Goal: Task Accomplishment & Management: Manage account settings

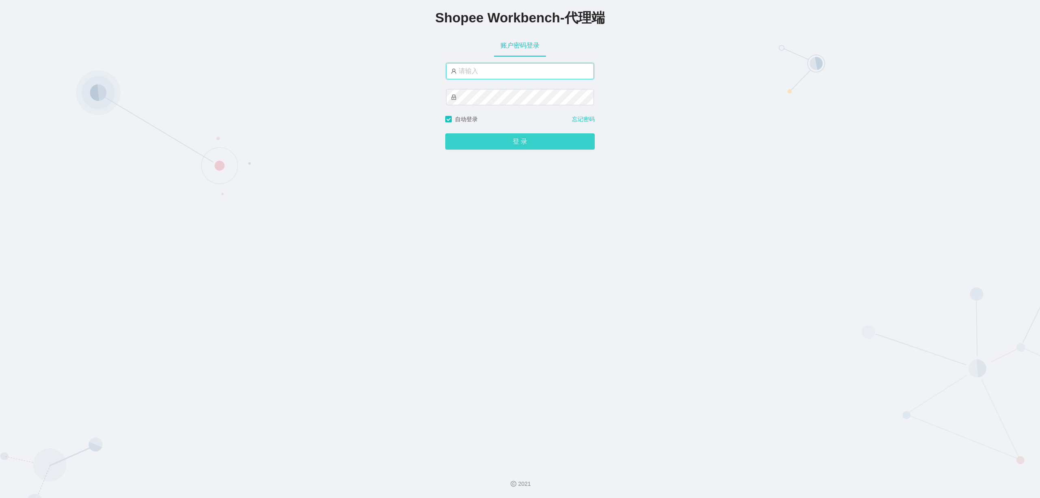
type input "[PERSON_NAME]"
click at [429, 137] on button "登 录" at bounding box center [519, 141] width 149 height 16
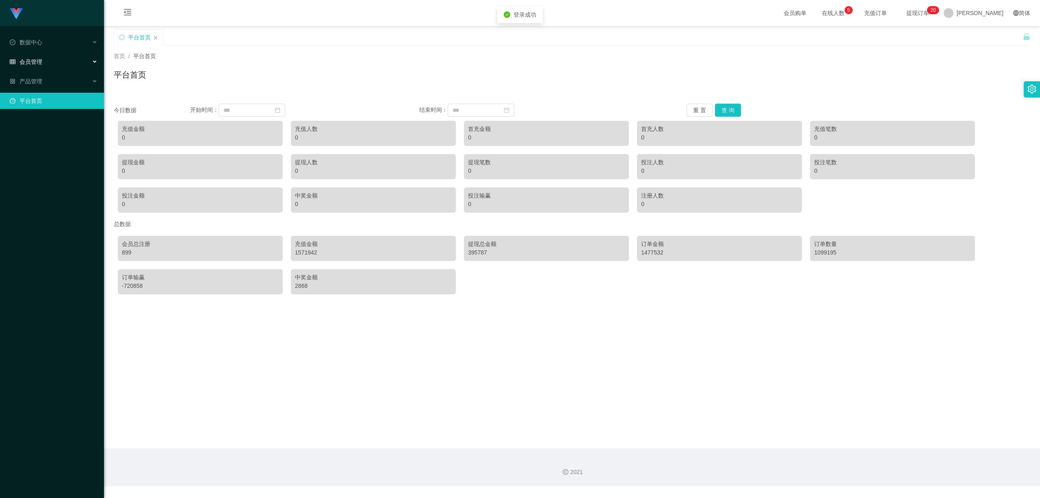
click at [56, 64] on div "会员管理" at bounding box center [52, 62] width 104 height 16
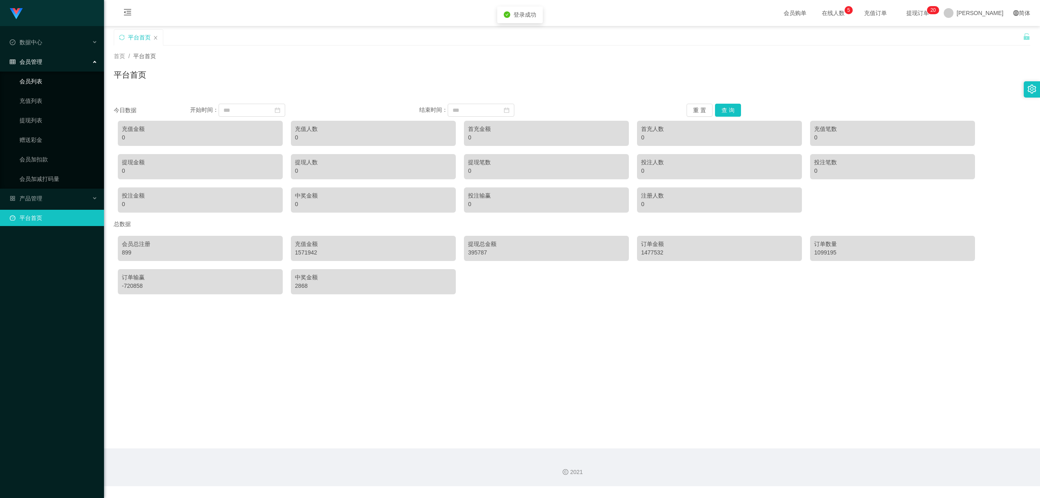
drag, startPoint x: 34, startPoint y: 81, endPoint x: 39, endPoint y: 103, distance: 22.5
click at [35, 81] on link "会员列表" at bounding box center [58, 81] width 78 height 16
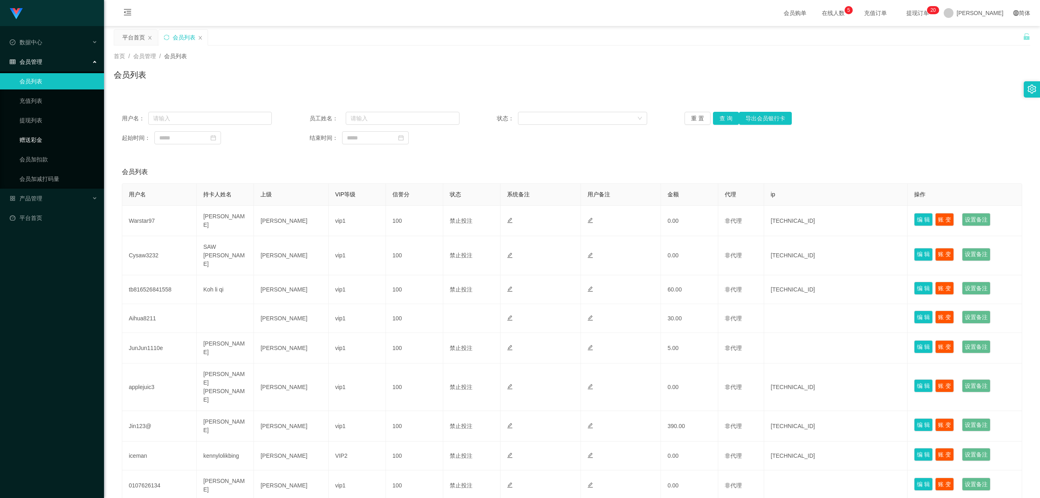
click at [43, 140] on link "赠送彩金" at bounding box center [58, 140] width 78 height 16
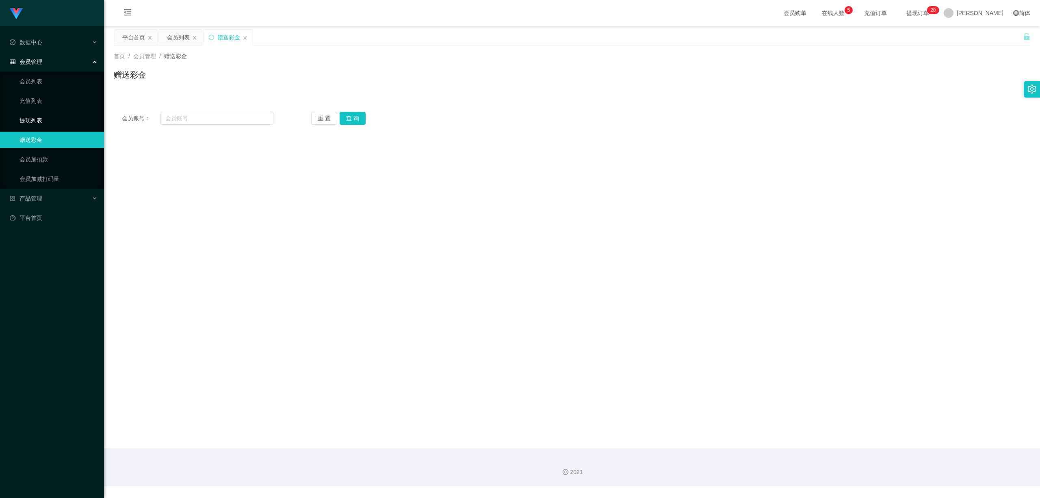
click at [43, 120] on link "提现列表" at bounding box center [58, 120] width 78 height 16
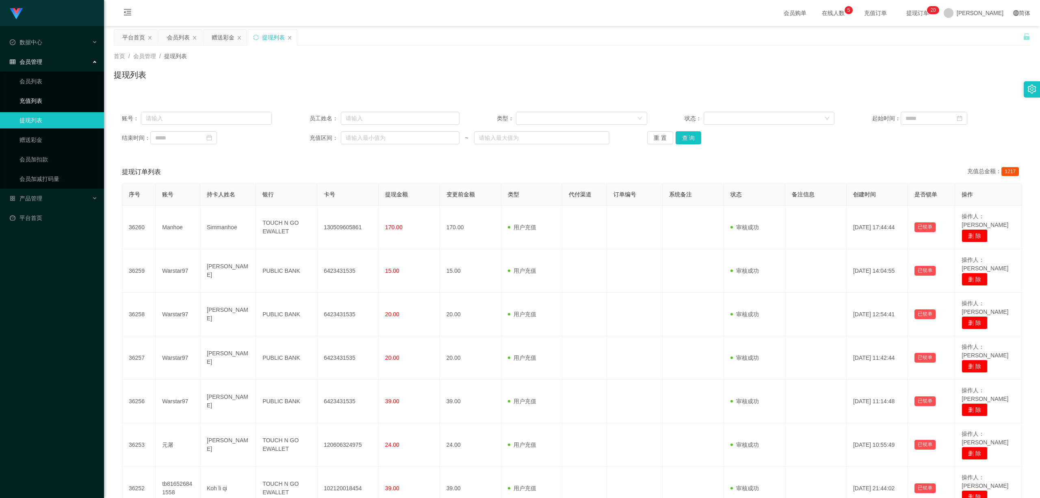
click at [38, 100] on link "充值列表" at bounding box center [58, 101] width 78 height 16
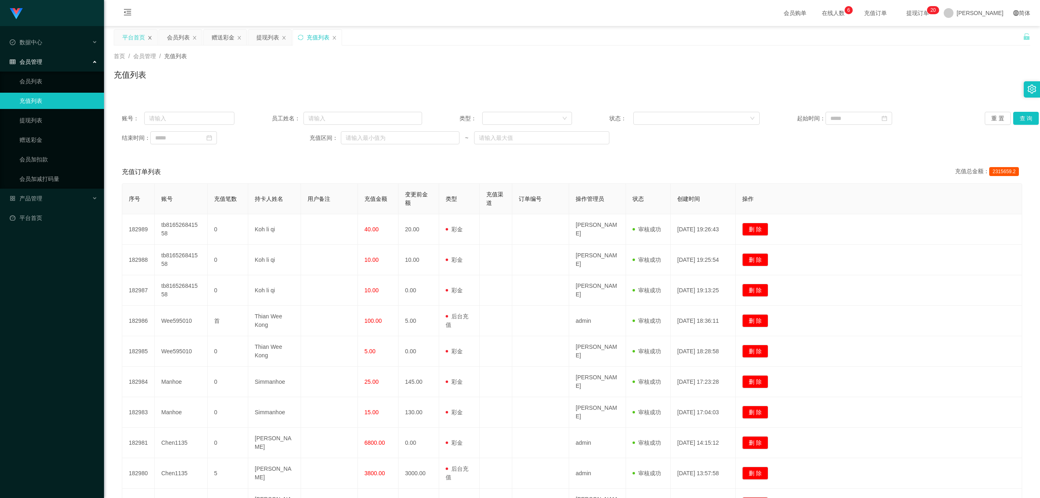
click at [149, 40] on icon "图标: close" at bounding box center [149, 37] width 5 height 5
